Goal: Contribute content

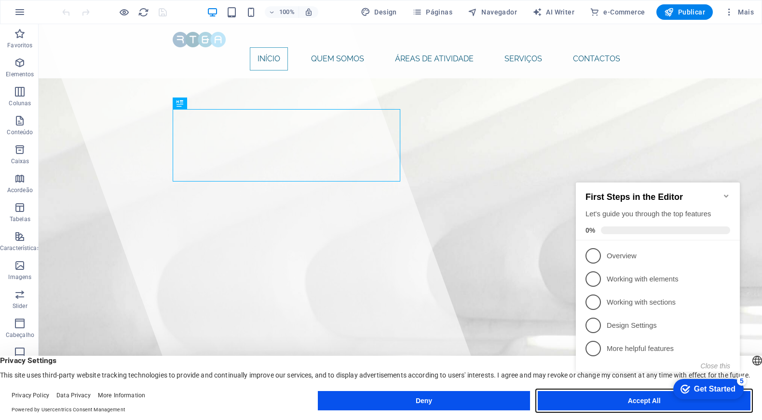
click at [637, 406] on button "Accept All" at bounding box center [644, 400] width 213 height 19
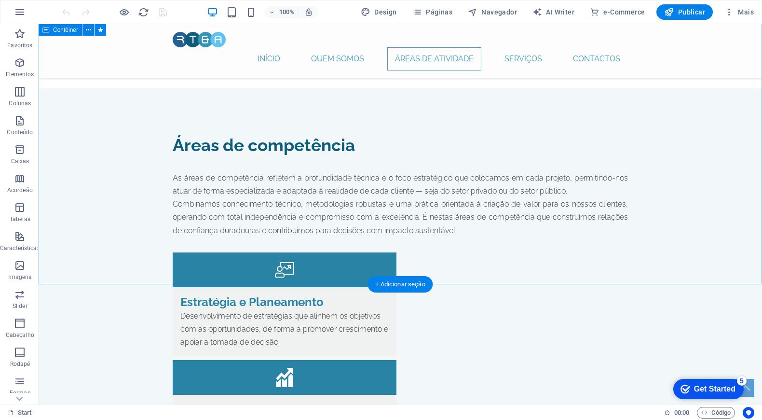
scroll to position [1196, 0]
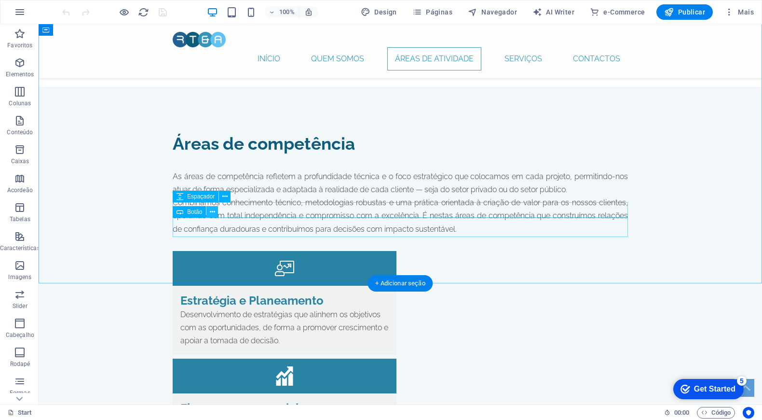
click at [210, 211] on icon at bounding box center [212, 212] width 5 height 10
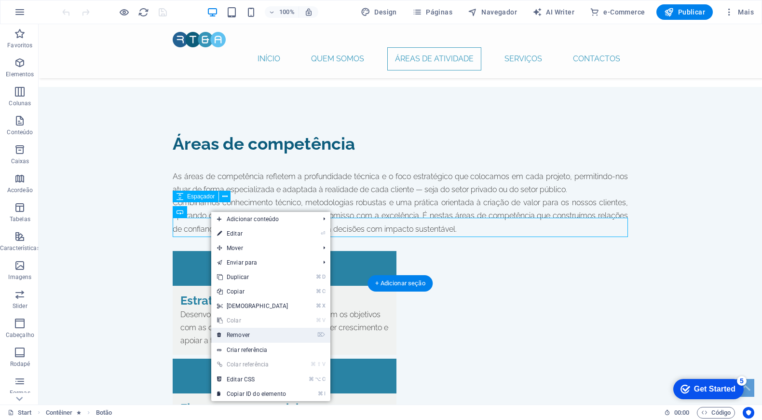
drag, startPoint x: 253, startPoint y: 334, endPoint x: 215, endPoint y: 310, distance: 45.5
click at [253, 334] on link "⌦ Remover" at bounding box center [252, 334] width 83 height 14
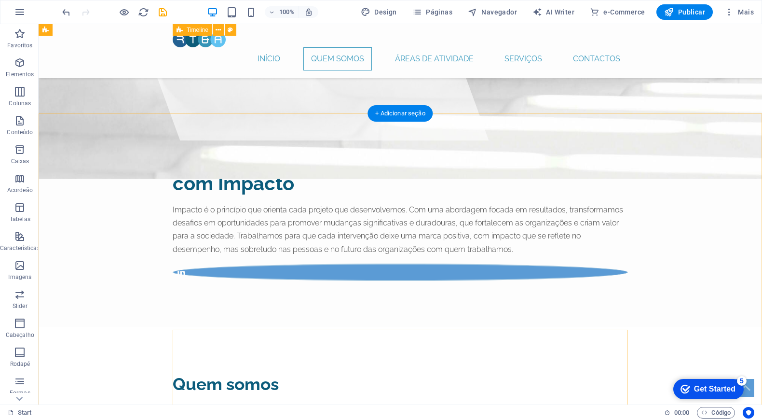
scroll to position [235, 0]
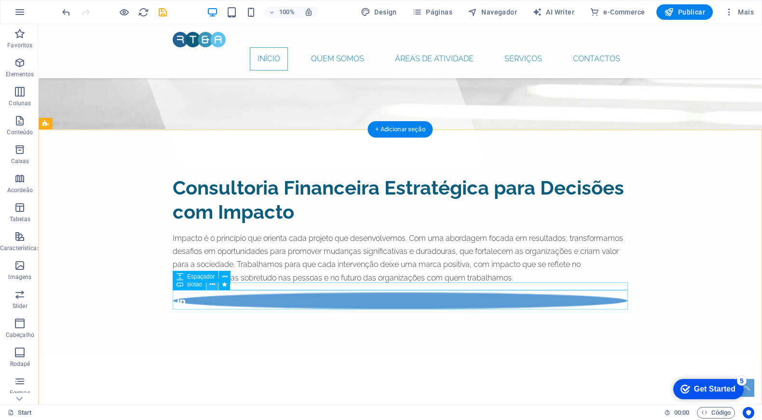
click at [212, 286] on icon at bounding box center [212, 284] width 5 height 10
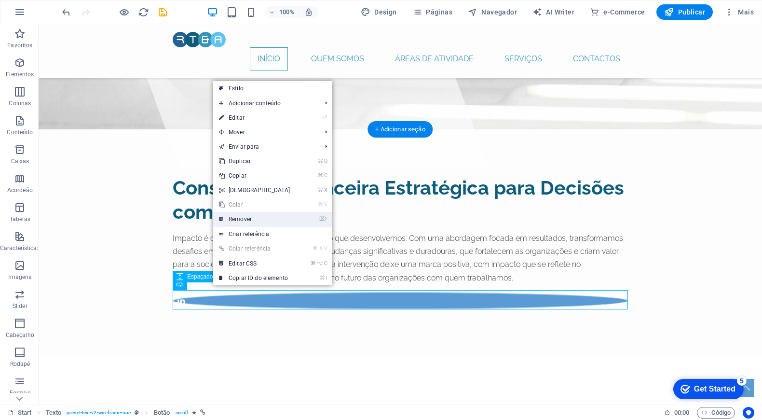
drag, startPoint x: 253, startPoint y: 218, endPoint x: 214, endPoint y: 195, distance: 45.7
click at [253, 218] on link "⌦ Remover" at bounding box center [254, 219] width 83 height 14
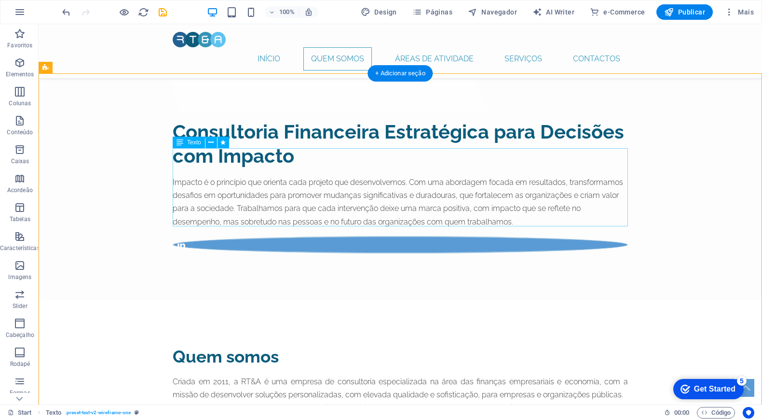
scroll to position [292, 0]
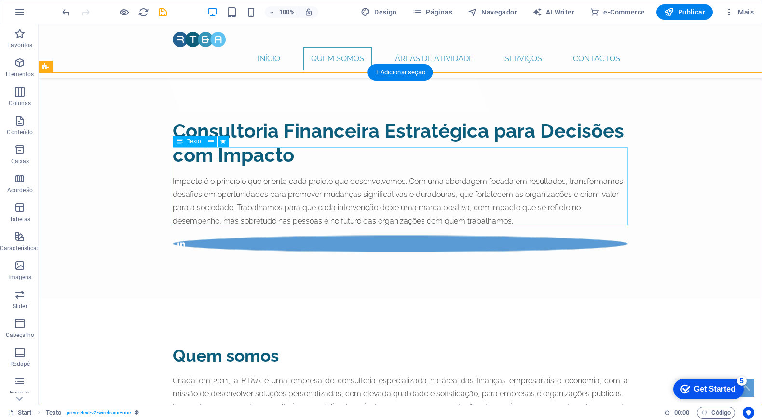
click at [177, 374] on div "Criada em 2011, a RT&A é uma empresa de consultoria especializada na área das f…" at bounding box center [400, 413] width 455 height 79
click at [176, 374] on div "Criada em 2011, a RT&A é uma empresa de consultoria especializada na área das f…" at bounding box center [400, 413] width 455 height 79
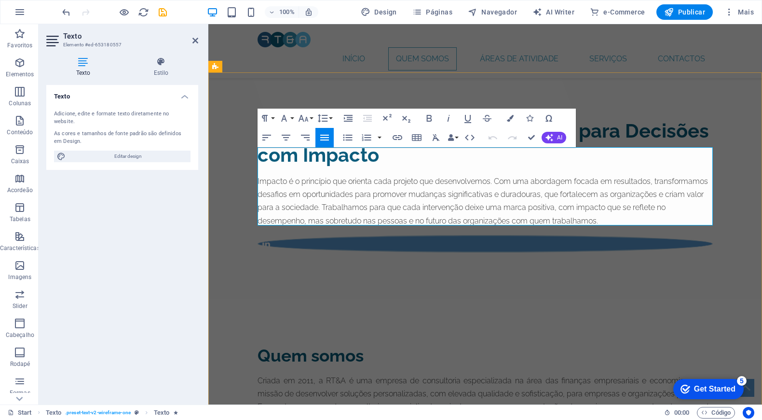
click at [259, 400] on p "Enquanto empresa de consultoria especializada, orientamo-nos para a prestação d…" at bounding box center [485, 413] width 455 height 26
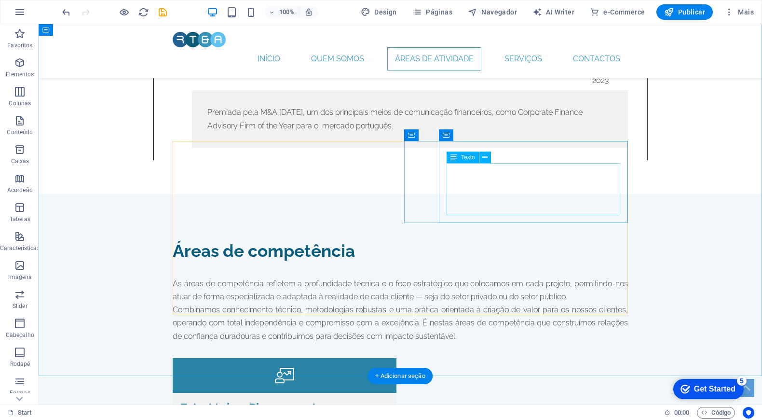
scroll to position [1062, 0]
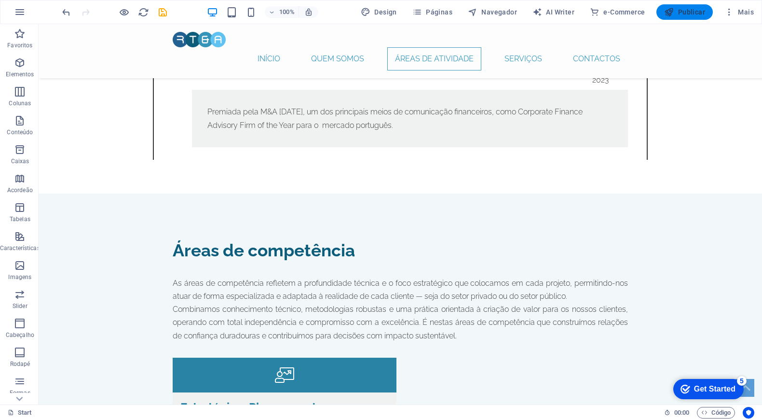
click at [685, 9] on span "Publicar" at bounding box center [684, 12] width 41 height 10
